Goal: Task Accomplishment & Management: Use online tool/utility

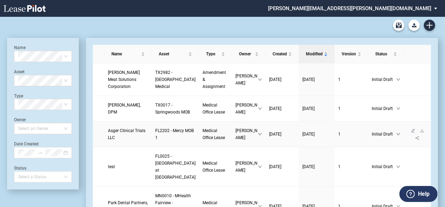
click at [116, 140] on span "Asger Clinical Trials LLC" at bounding box center [127, 134] width 38 height 12
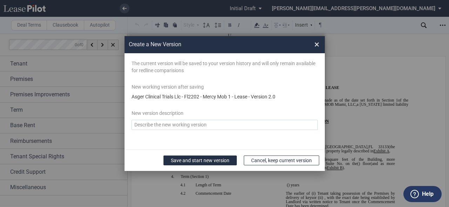
click at [197, 126] on textarea "Version Desc" at bounding box center [225, 125] width 186 height 10
type textarea "revised - first draft review"
click at [209, 157] on button "Save and start new version" at bounding box center [199, 161] width 73 height 10
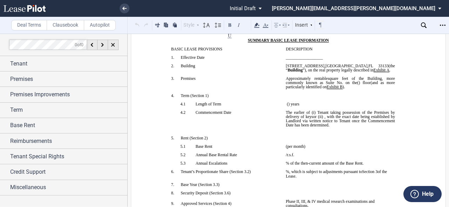
scroll to position [84, 0]
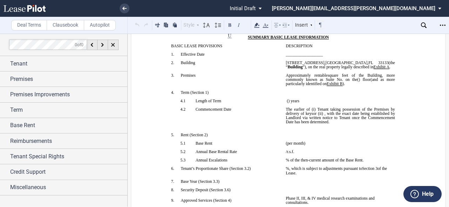
click at [316, 116] on span "Tenant taking possession of the Premises by delivery of keys" at bounding box center [341, 111] width 110 height 8
click at [312, 116] on span "the date upon which [PERSON_NAME] receives the keys for the Premises, or" at bounding box center [341, 111] width 110 height 8
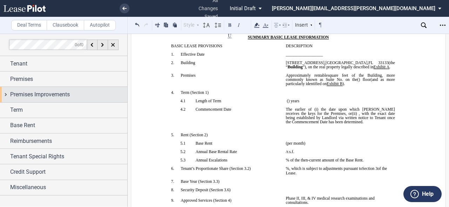
click at [6, 95] on div "Premises Improvements" at bounding box center [63, 94] width 127 height 15
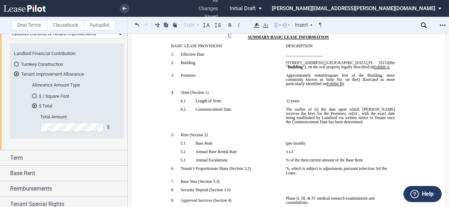
click at [35, 94] on div "$ / Square Foot" at bounding box center [34, 96] width 5 height 5
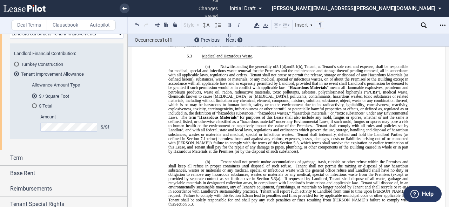
scroll to position [2171, 0]
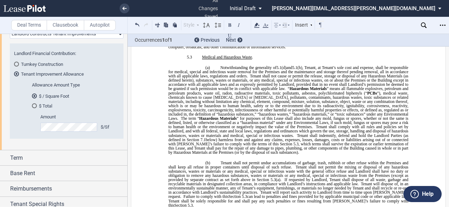
drag, startPoint x: 388, startPoint y: 132, endPoint x: 449, endPoint y: 130, distance: 60.3
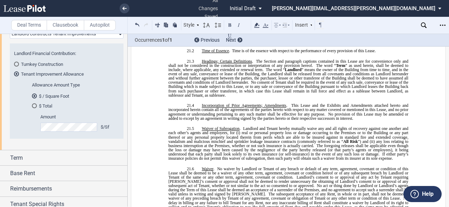
scroll to position [4808, 0]
click at [443, 25] on icon "Open Lease options menu" at bounding box center [443, 25] width 6 height 6
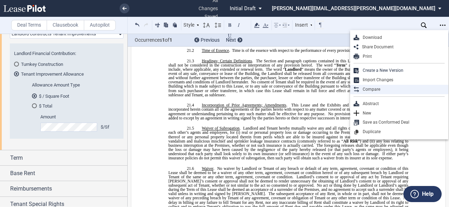
click at [379, 91] on div "Compare" at bounding box center [402, 90] width 86 height 6
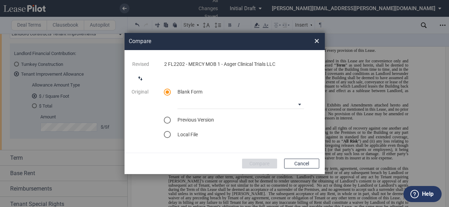
click at [169, 120] on div "select previous version" at bounding box center [167, 120] width 7 height 7
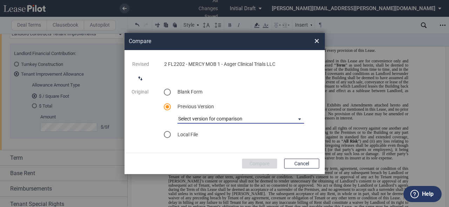
click at [299, 119] on md-select "Select version for comparison Version 1" at bounding box center [240, 118] width 127 height 11
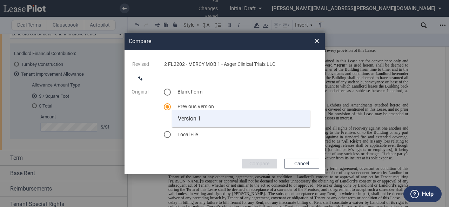
click at [211, 118] on md-option "Version 1" at bounding box center [241, 118] width 138 height 17
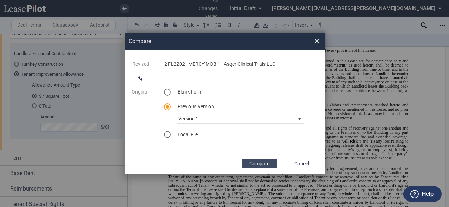
click at [260, 164] on button "Compare" at bounding box center [259, 164] width 35 height 10
